Goal: Task Accomplishment & Management: Use online tool/utility

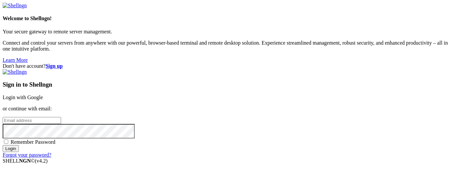
click at [43, 94] on link "Login with Google" at bounding box center [23, 97] width 40 height 6
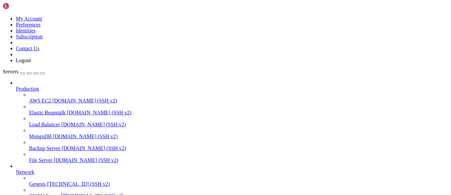
scroll to position [54, 0]
click at [38, 181] on span "Genesis" at bounding box center [37, 184] width 17 height 6
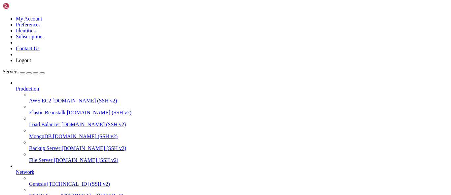
scroll to position [30, 0]
drag, startPoint x: 204, startPoint y: 465, endPoint x: 164, endPoint y: 461, distance: 40.2
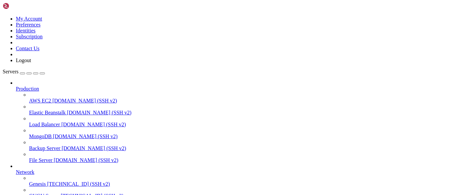
drag, startPoint x: 129, startPoint y: 396, endPoint x: 110, endPoint y: 416, distance: 27.1
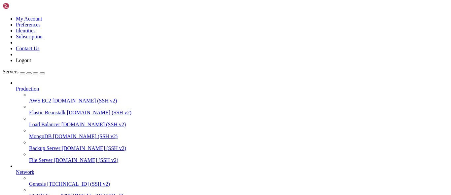
drag, startPoint x: 96, startPoint y: 448, endPoint x: 83, endPoint y: 452, distance: 13.6
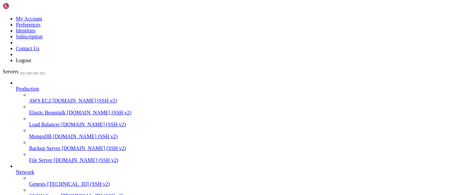
drag, startPoint x: 18, startPoint y: 486, endPoint x: 149, endPoint y: 488, distance: 131.4
drag, startPoint x: 49, startPoint y: 507, endPoint x: -1, endPoint y: 464, distance: 66.0
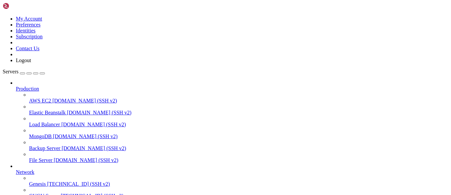
copy div "39 / Transparently chunk/split large files \ (chunker) 40 / Union merges the co…"
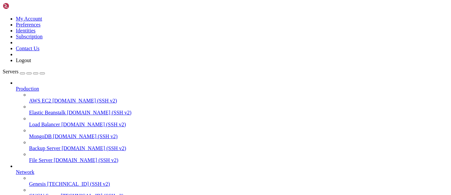
drag, startPoint x: 47, startPoint y: 506, endPoint x: 4, endPoint y: 392, distance: 121.8
drag, startPoint x: 4, startPoint y: 393, endPoint x: 165, endPoint y: 424, distance: 163.7
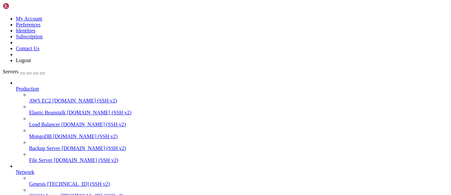
drag, startPoint x: 45, startPoint y: 448, endPoint x: 3, endPoint y: 402, distance: 61.7
copy div "Setting your own is recommended. See https://rclone.org/drive/#making-your-own-…"
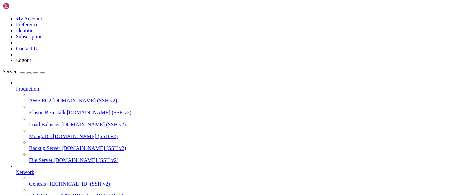
scroll to position [1705, 0]
drag, startPoint x: 63, startPoint y: 506, endPoint x: 3, endPoint y: 363, distance: 154.8
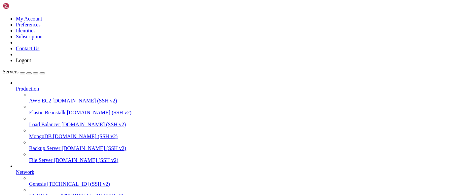
scroll to position [2520, 0]
copy div "Edit advanced config? y) Yes n) No (default) y/n> n Configure this as a Shared …"
drag, startPoint x: 23, startPoint y: 383, endPoint x: 51, endPoint y: 361, distance: 35.7
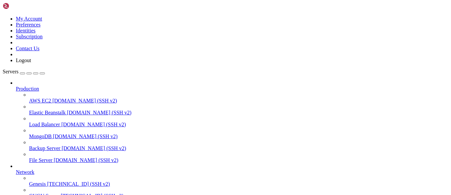
drag, startPoint x: 134, startPoint y: 435, endPoint x: 79, endPoint y: 443, distance: 55.4
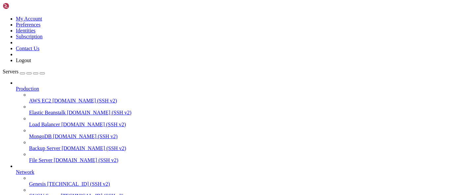
drag, startPoint x: 110, startPoint y: 425, endPoint x: 79, endPoint y: 427, distance: 31.4
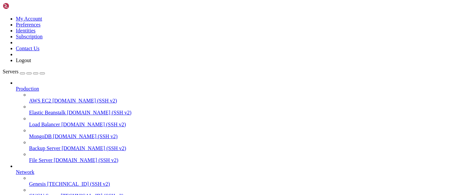
drag, startPoint x: 81, startPoint y: 397, endPoint x: 7, endPoint y: 381, distance: 76.1
copy div "oot@ubuntu:~# rclone lsd Genes: 2025/09/25 15:09:44 Failed to create file syste…"
drag, startPoint x: 17, startPoint y: 381, endPoint x: 40, endPoint y: 362, distance: 29.6
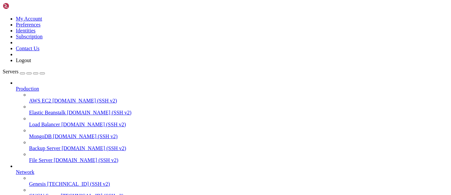
drag, startPoint x: 122, startPoint y: 406, endPoint x: 98, endPoint y: 411, distance: 24.6
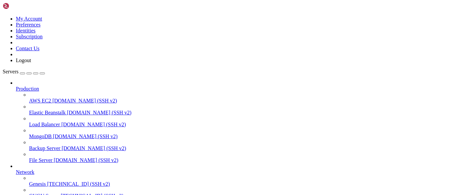
drag, startPoint x: 17, startPoint y: 485, endPoint x: 158, endPoint y: 488, distance: 141.3
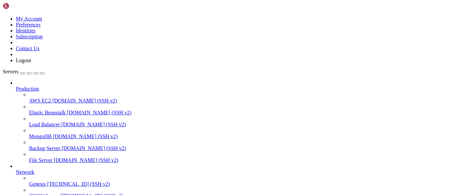
scroll to position [517, 0]
drag, startPoint x: 160, startPoint y: 404, endPoint x: 156, endPoint y: 406, distance: 4.9
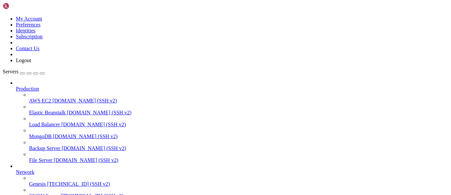
drag, startPoint x: 17, startPoint y: 486, endPoint x: 158, endPoint y: 486, distance: 141.3
copy x-row "https://rclone.org/drive/#making-your-own-client-id"
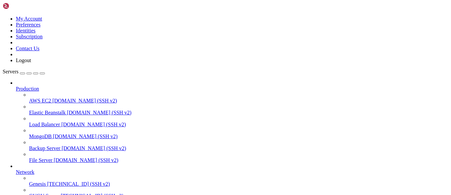
scroll to position [493, 0]
drag, startPoint x: 52, startPoint y: 509, endPoint x: 39, endPoint y: 491, distance: 22.3
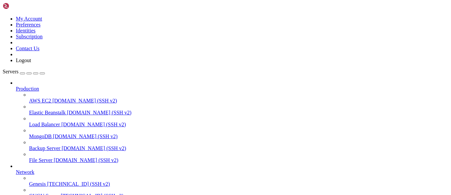
drag, startPoint x: 42, startPoint y: 507, endPoint x: 50, endPoint y: 503, distance: 9.0
drag, startPoint x: 35, startPoint y: 506, endPoint x: 5, endPoint y: 382, distance: 128.0
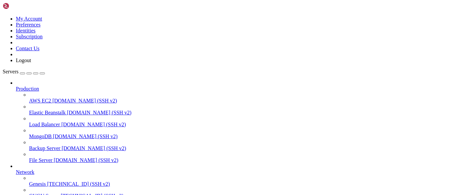
drag, startPoint x: 7, startPoint y: 378, endPoint x: 75, endPoint y: 522, distance: 159.7
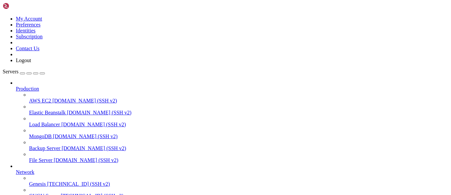
scroll to position [59, 0]
drag, startPoint x: 5, startPoint y: 409, endPoint x: 87, endPoint y: 503, distance: 125.0
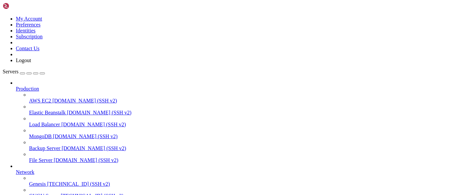
scroll to position [1670, 0]
drag, startPoint x: 41, startPoint y: 506, endPoint x: 4, endPoint y: 368, distance: 142.5
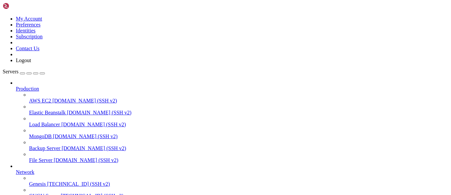
copy div "Type of storage to configure. Choose a number from below, or type in your own v…"
drag, startPoint x: 18, startPoint y: 370, endPoint x: 46, endPoint y: 358, distance: 30.0
drag, startPoint x: 224, startPoint y: 376, endPoint x: 81, endPoint y: 430, distance: 153.2
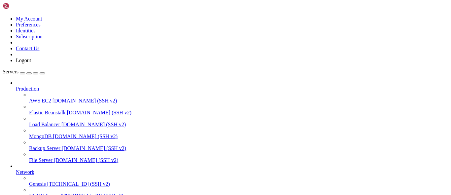
drag, startPoint x: 127, startPoint y: 418, endPoint x: 78, endPoint y: 437, distance: 52.9
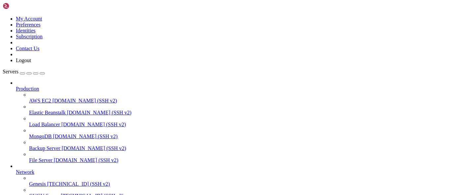
drag, startPoint x: 58, startPoint y: 461, endPoint x: 6, endPoint y: 362, distance: 111.2
copy div "root@ubuntu:~# mega-login genesis.hsservices@gmail.com@genesis.hsservices@gmail…"
drag, startPoint x: 23, startPoint y: 370, endPoint x: 48, endPoint y: 360, distance: 27.0
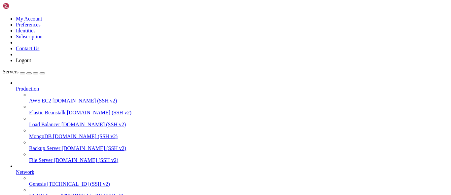
drag, startPoint x: 106, startPoint y: 423, endPoint x: 92, endPoint y: 419, distance: 14.8
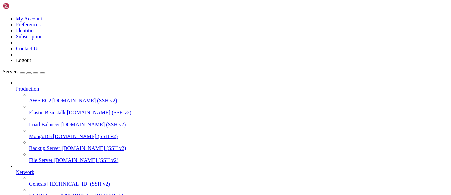
drag, startPoint x: 97, startPoint y: 399, endPoint x: 87, endPoint y: 403, distance: 10.8
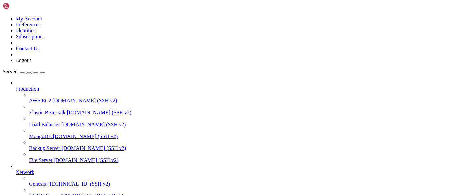
drag, startPoint x: 197, startPoint y: 370, endPoint x: 126, endPoint y: 380, distance: 71.9
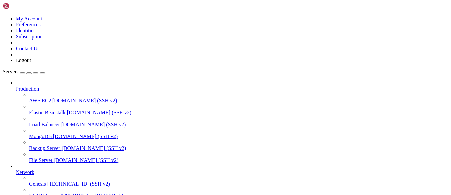
scroll to position [12, 0]
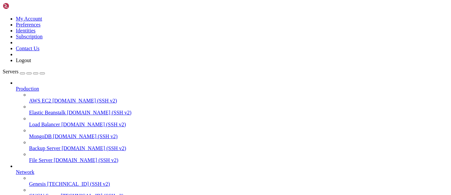
drag, startPoint x: 57, startPoint y: 375, endPoint x: 5, endPoint y: 362, distance: 53.6
copy div "root@ubuntu:~# mega-login genesis.hsservices@gmail.com genesis.hsservices@gmail…"
drag, startPoint x: 39, startPoint y: 365, endPoint x: 55, endPoint y: 361, distance: 16.5
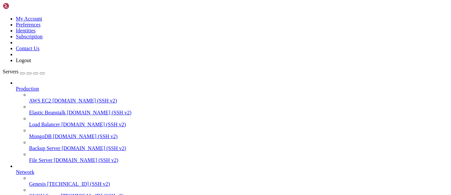
drag, startPoint x: 319, startPoint y: 417, endPoint x: 339, endPoint y: 527, distance: 112.1
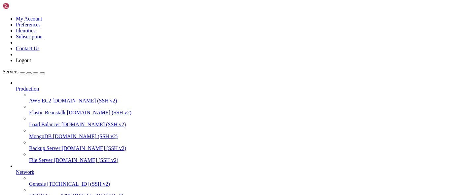
scroll to position [36, 0]
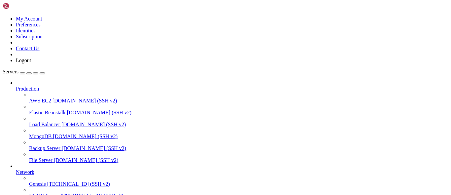
drag, startPoint x: 82, startPoint y: 448, endPoint x: 77, endPoint y: 448, distance: 5.3
drag, startPoint x: 39, startPoint y: 417, endPoint x: 5, endPoint y: 381, distance: 49.7
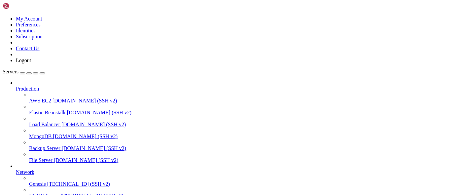
copy div "backup-alfa-latinos.sh megacmd-xUbuntu_24.10_amd64.deb tools.sh root@ubuntu:~# …"
drag, startPoint x: 14, startPoint y: 384, endPoint x: 36, endPoint y: 361, distance: 32.0
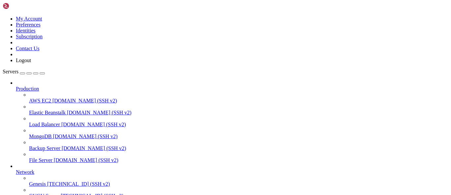
scroll to position [0, 0]
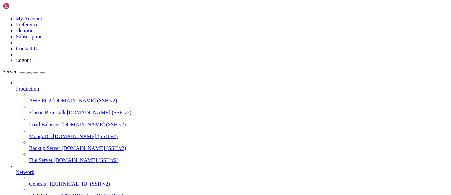
drag, startPoint x: 121, startPoint y: 409, endPoint x: 86, endPoint y: 419, distance: 35.7
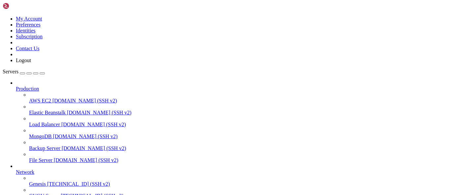
drag, startPoint x: 85, startPoint y: 368, endPoint x: 71, endPoint y: 385, distance: 21.3
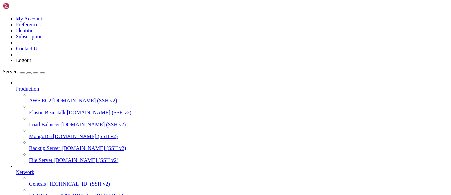
drag, startPoint x: 119, startPoint y: 386, endPoint x: 93, endPoint y: 400, distance: 29.4
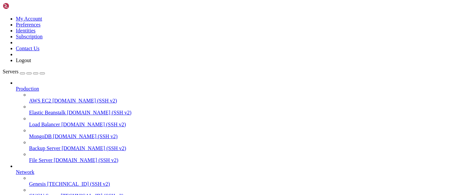
drag, startPoint x: 121, startPoint y: 396, endPoint x: 47, endPoint y: 421, distance: 77.9
drag, startPoint x: 113, startPoint y: 397, endPoint x: 87, endPoint y: 399, distance: 26.2
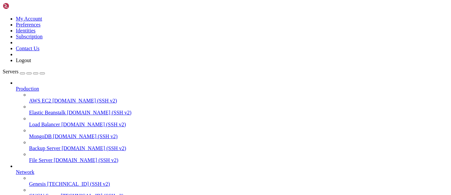
drag, startPoint x: 133, startPoint y: 429, endPoint x: 129, endPoint y: 429, distance: 4.6
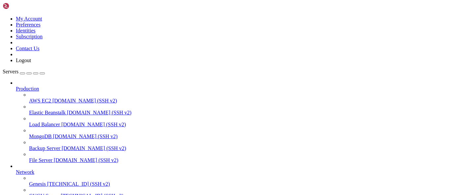
drag, startPoint x: 106, startPoint y: 404, endPoint x: 75, endPoint y: 414, distance: 32.4
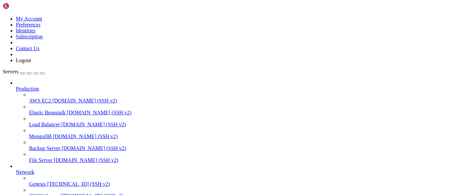
drag, startPoint x: 87, startPoint y: 398, endPoint x: 56, endPoint y: 401, distance: 30.5
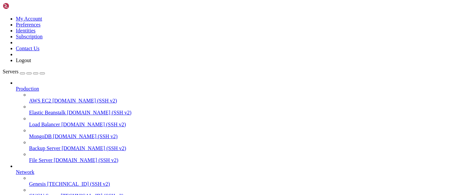
drag, startPoint x: 60, startPoint y: 399, endPoint x: 37, endPoint y: 407, distance: 24.4
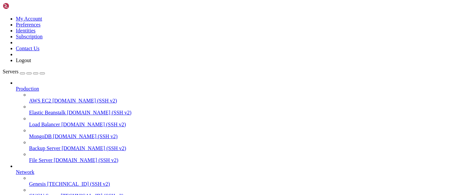
type input "/root"
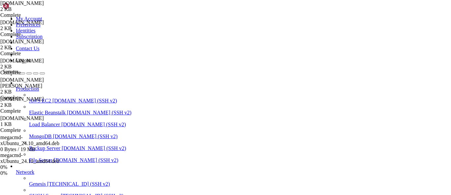
scroll to position [0, 0]
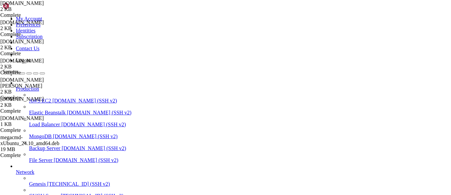
drag, startPoint x: 65, startPoint y: 416, endPoint x: 2, endPoint y: 387, distance: 68.8
copy div "root@ubuntu:~# [PERSON_NAME] megacmd-xUbuntu_24.10_amd64.deb script-backups [DO…"
drag, startPoint x: 7, startPoint y: 387, endPoint x: 29, endPoint y: 373, distance: 26.6
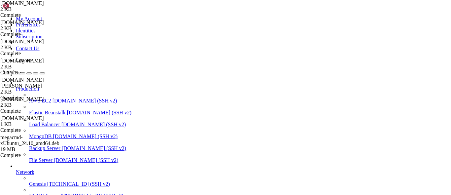
drag, startPoint x: 96, startPoint y: 423, endPoint x: 91, endPoint y: 423, distance: 5.3
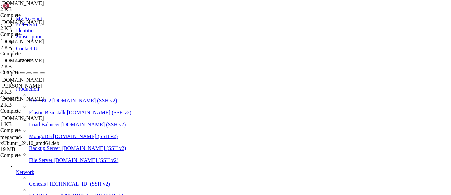
drag, startPoint x: 89, startPoint y: 448, endPoint x: 58, endPoint y: 445, distance: 31.2
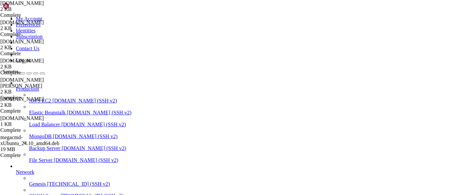
drag, startPoint x: 157, startPoint y: 475, endPoint x: 47, endPoint y: 464, distance: 110.1
